Goal: Navigation & Orientation: Understand site structure

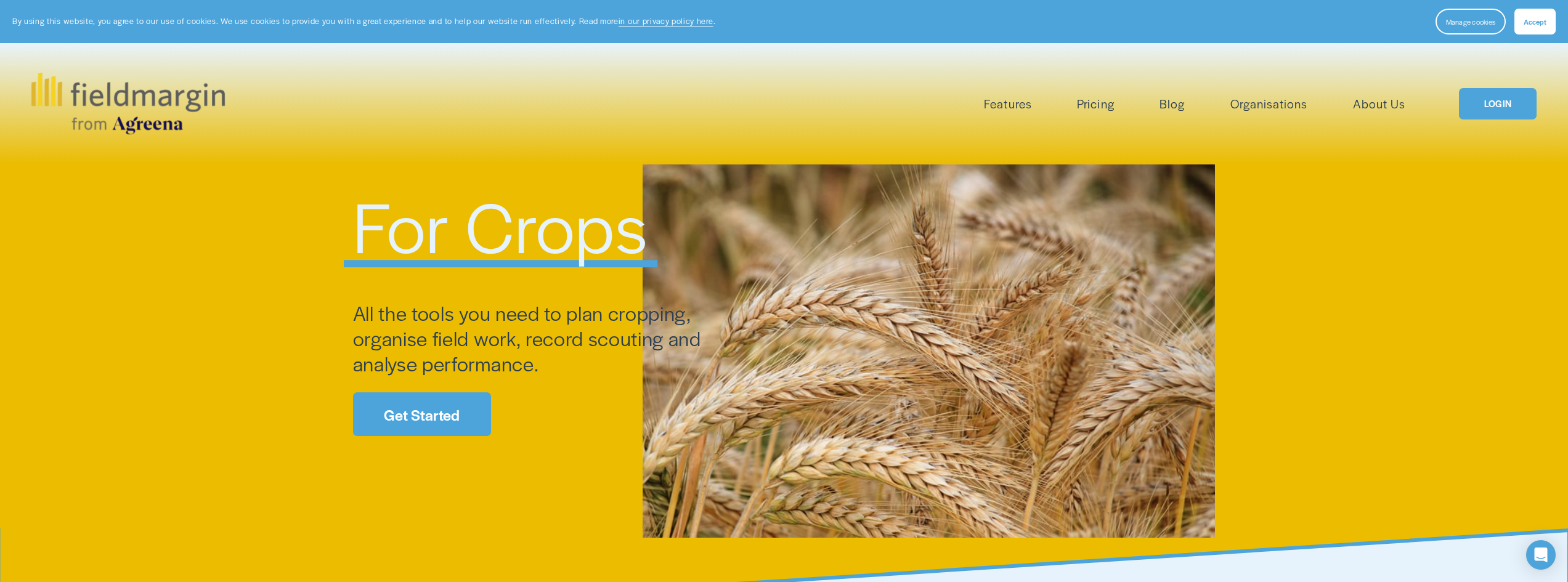
click at [0, 0] on span "Pesticide Checking" at bounding box center [0, 0] width 0 height 0
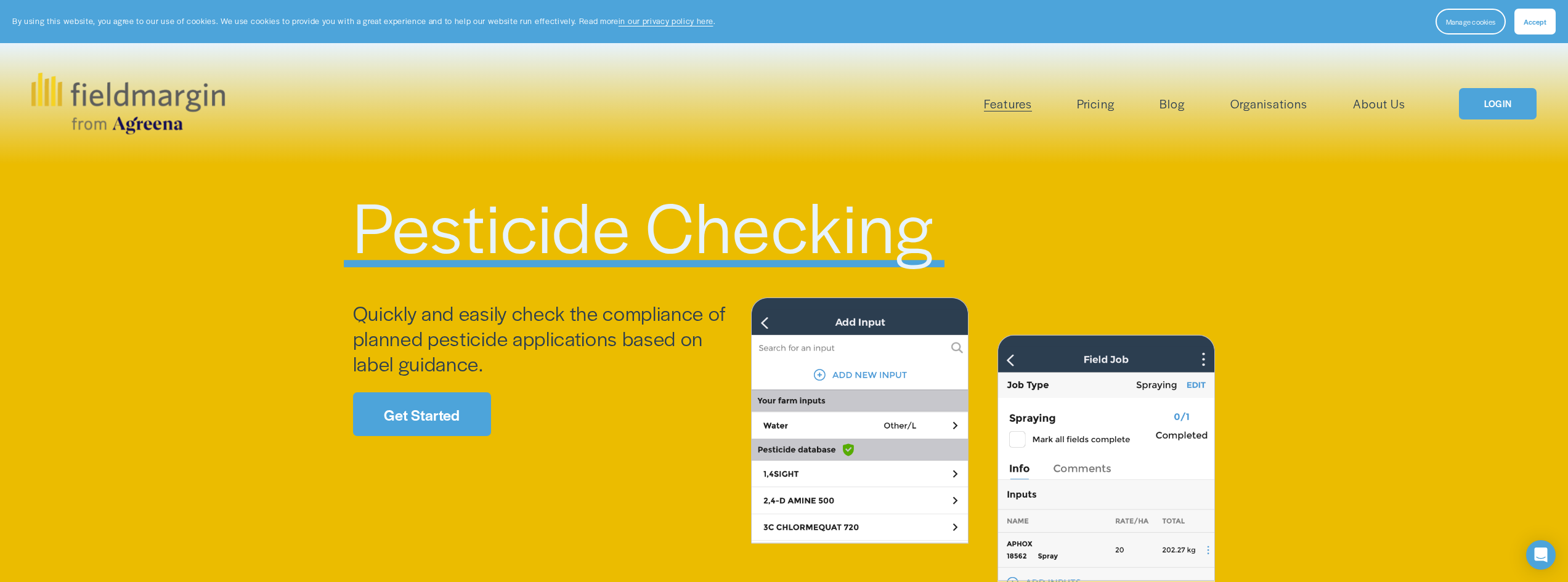
click at [1107, 108] on link "Pricing" at bounding box center [1095, 104] width 37 height 20
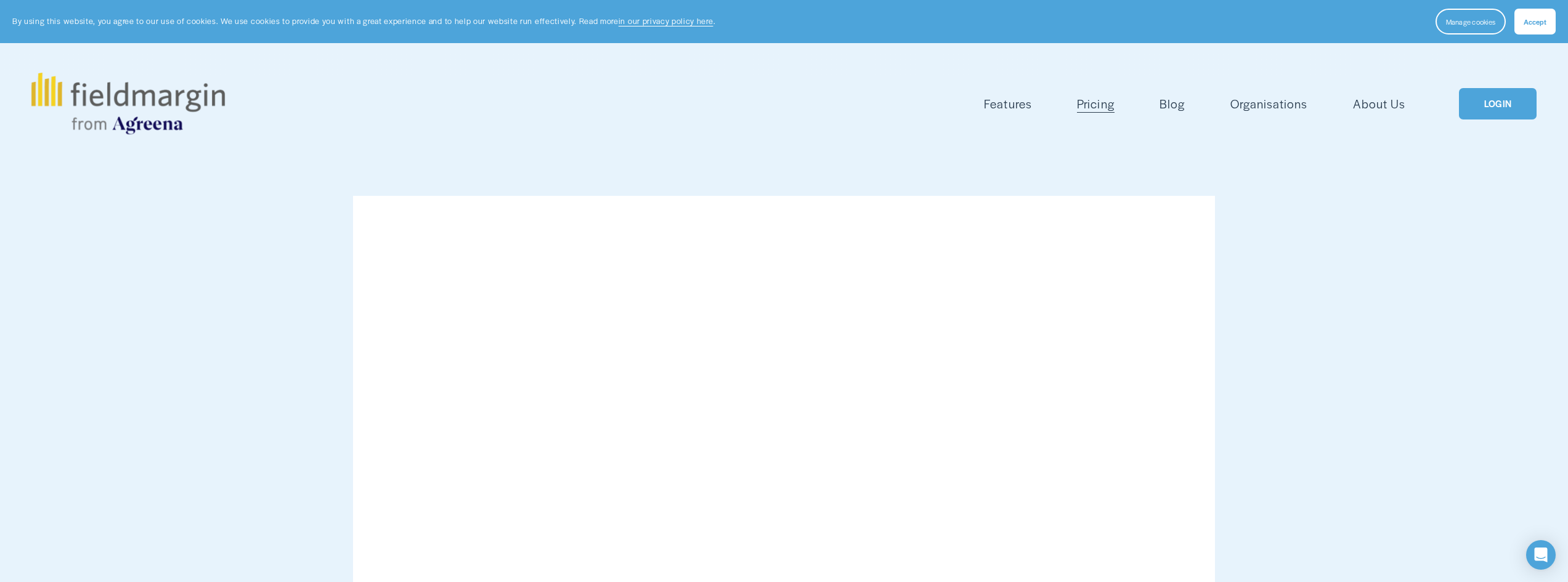
click at [1540, 21] on span "Accept" at bounding box center [1535, 21] width 23 height 10
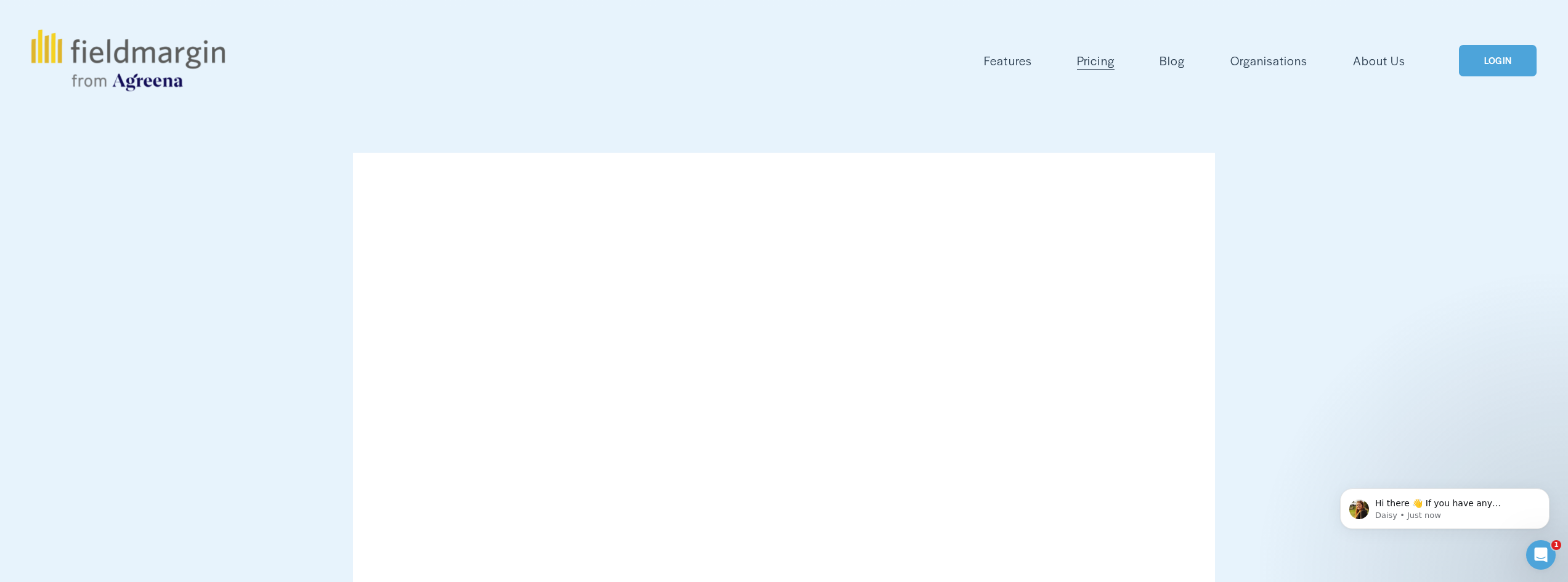
click at [192, 53] on img at bounding box center [128, 60] width 193 height 62
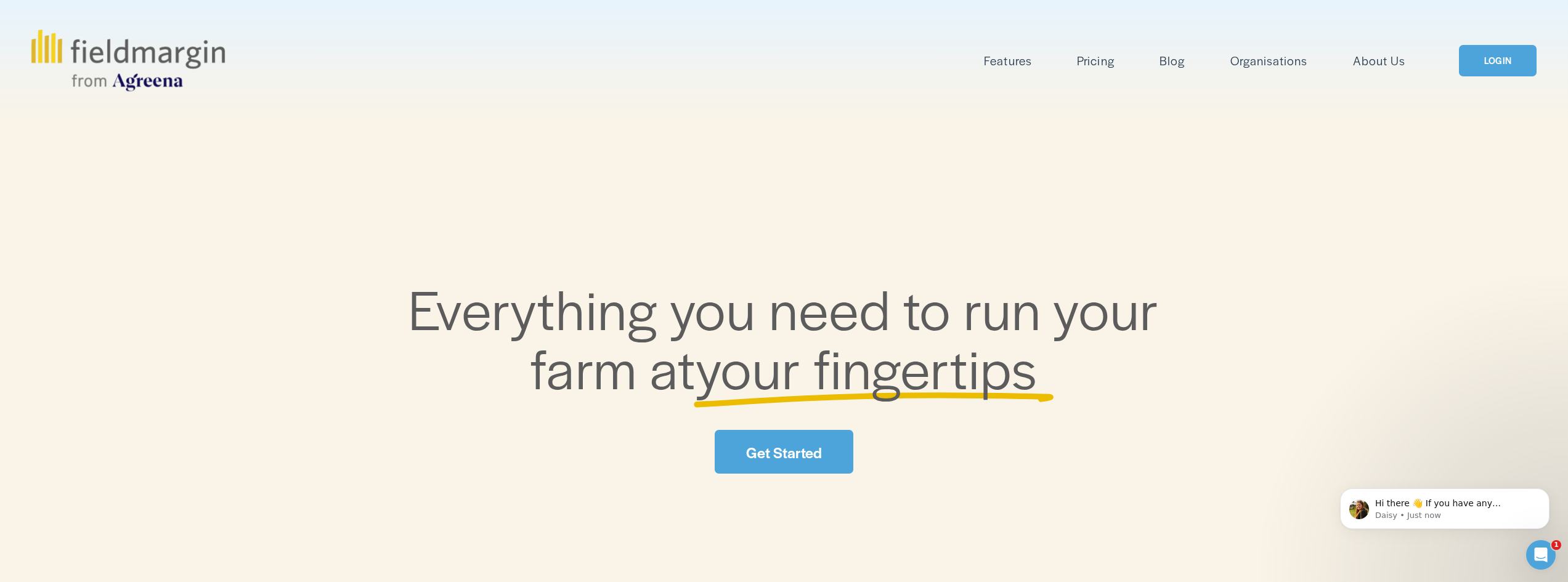
click at [1393, 62] on link "About Us" at bounding box center [1379, 60] width 52 height 20
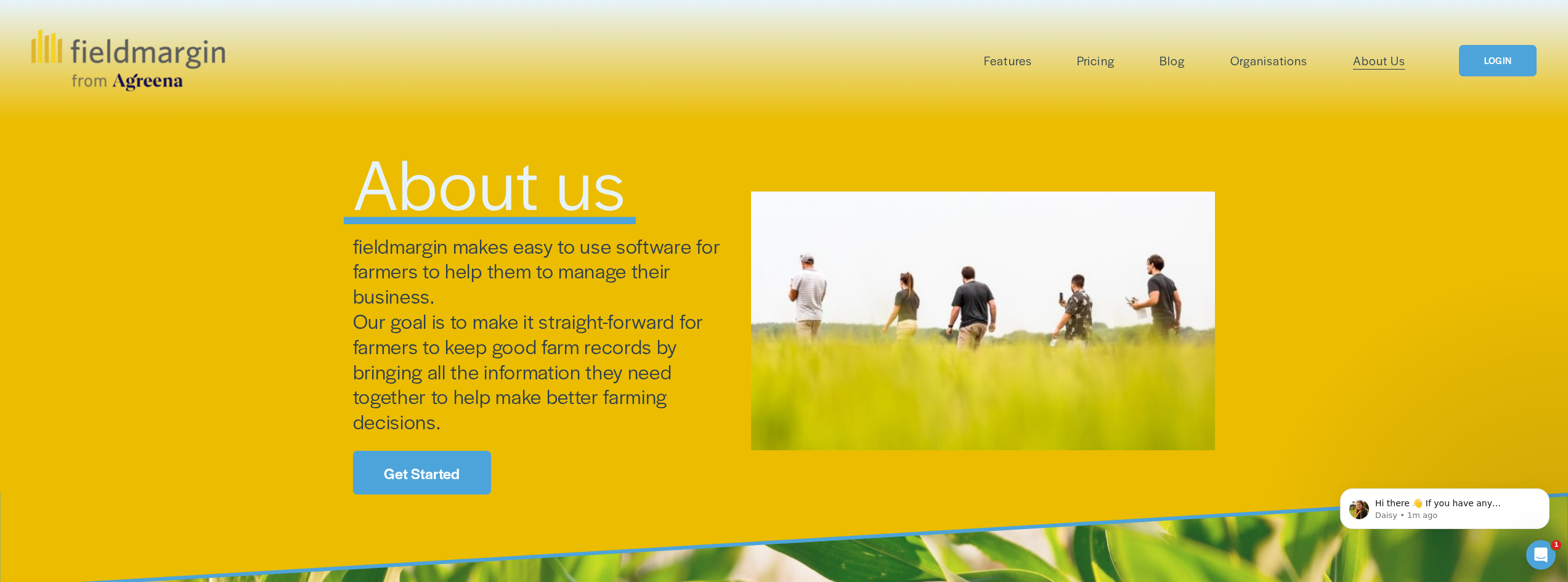
click at [0, 0] on span "Reporting" at bounding box center [0, 0] width 0 height 0
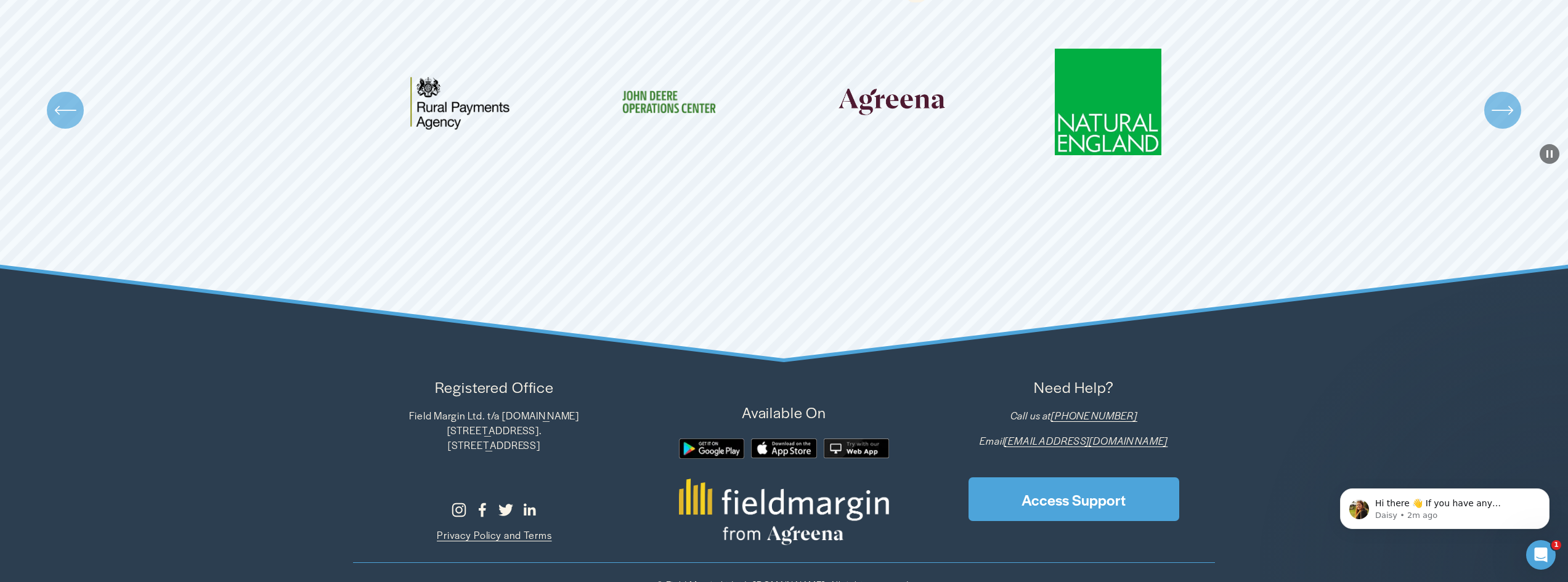
scroll to position [2918, 0]
